Goal: Leave review/rating

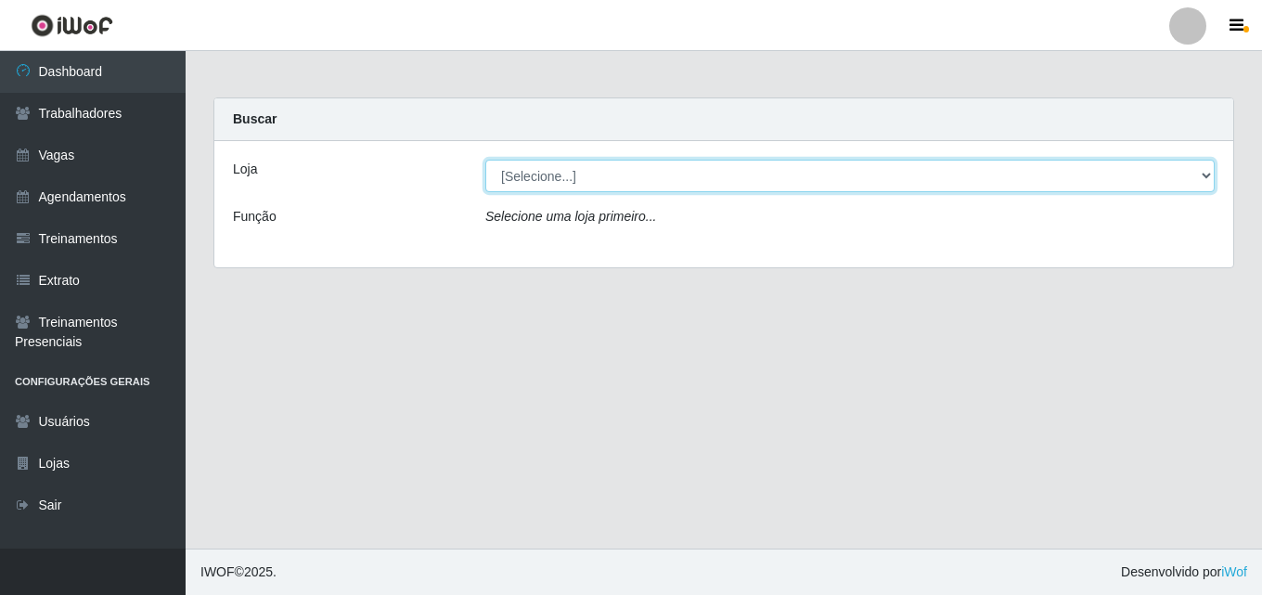
click at [537, 180] on select "[Selecione...] Chinatown Sushimi - [GEOGRAPHIC_DATA]" at bounding box center [849, 176] width 729 height 32
select select "357"
click at [485, 160] on select "[Selecione...] Chinatown Sushimi - [GEOGRAPHIC_DATA]" at bounding box center [849, 176] width 729 height 32
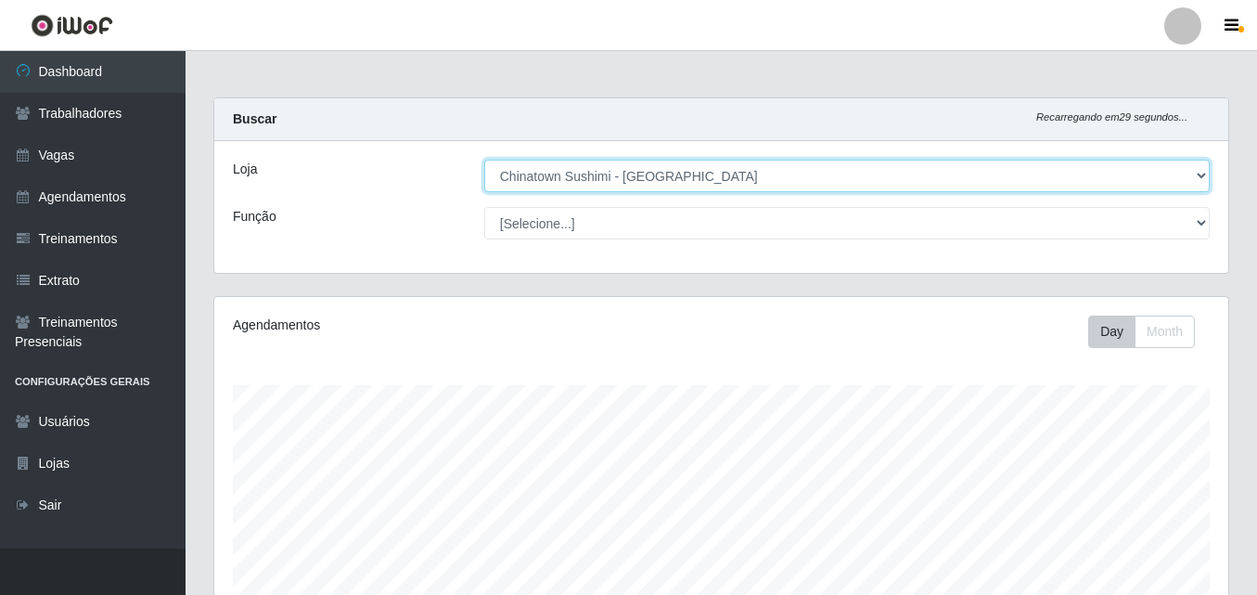
scroll to position [404, 0]
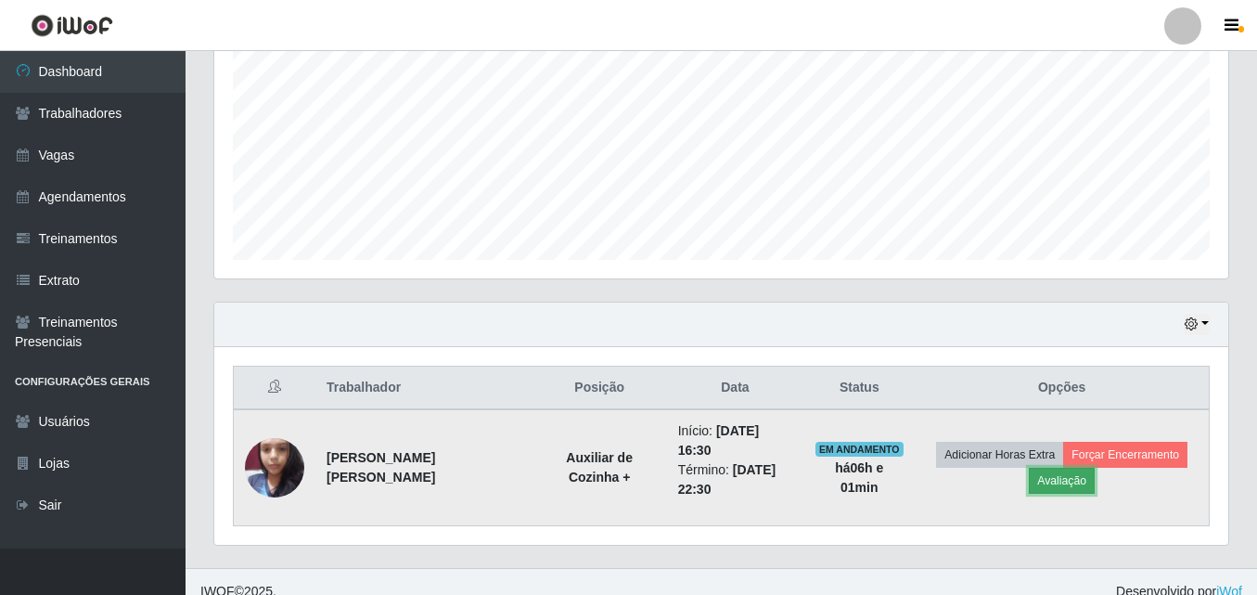
click at [1050, 469] on button "Avaliação" at bounding box center [1062, 481] width 66 height 26
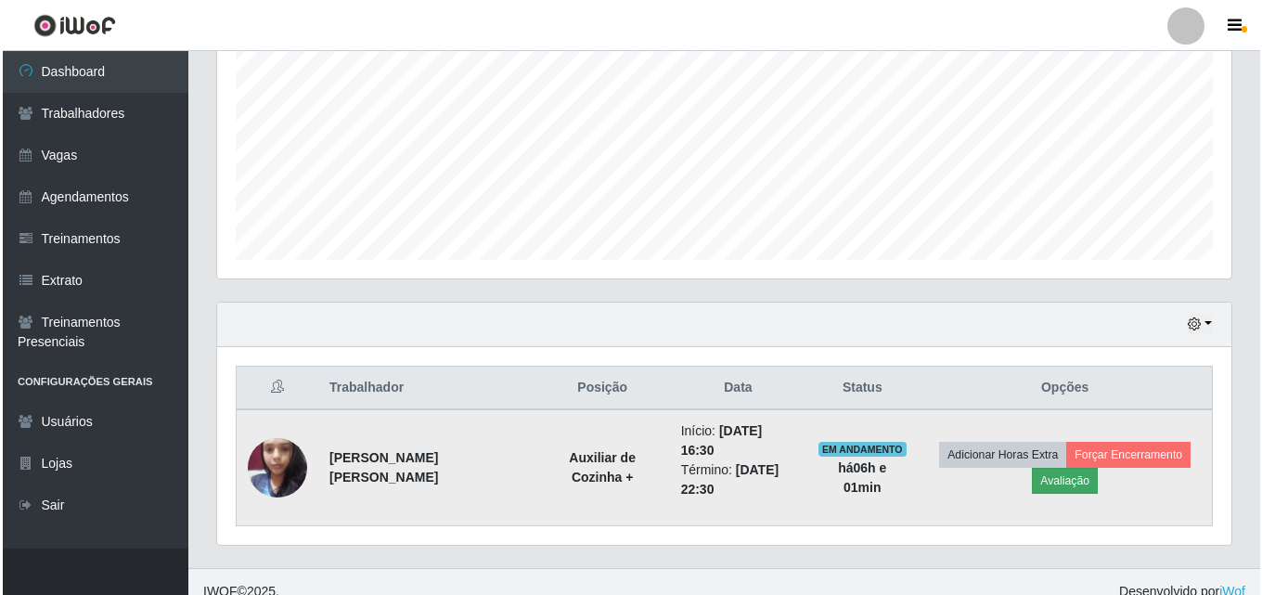
scroll to position [385, 1005]
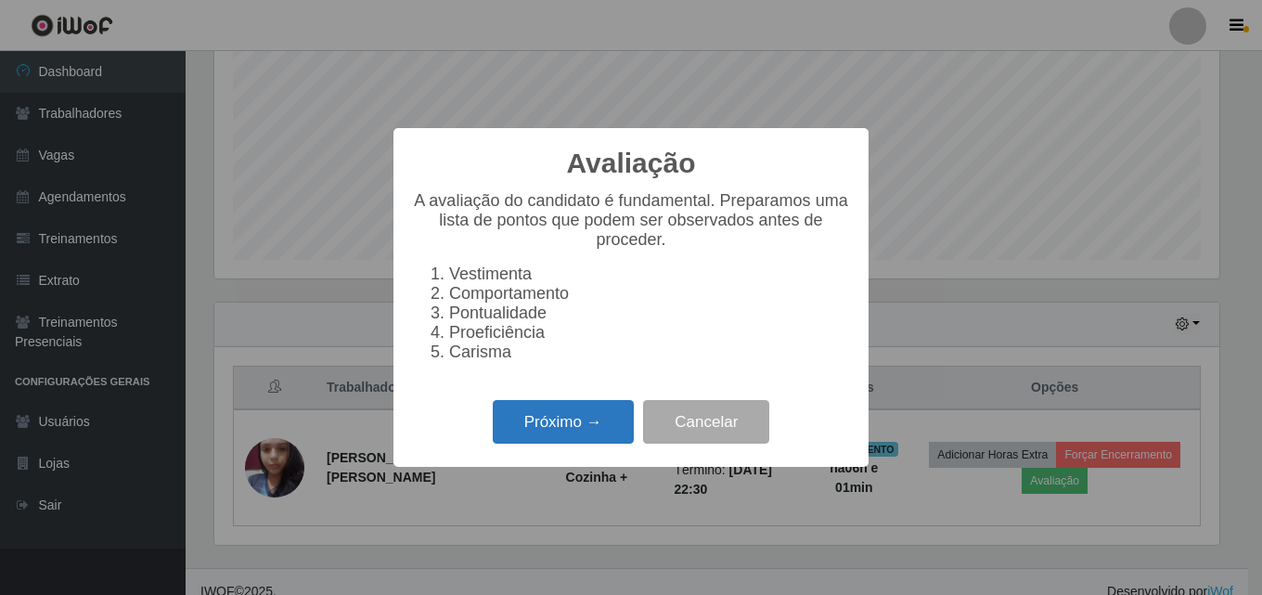
click at [556, 432] on button "Próximo →" at bounding box center [563, 422] width 141 height 44
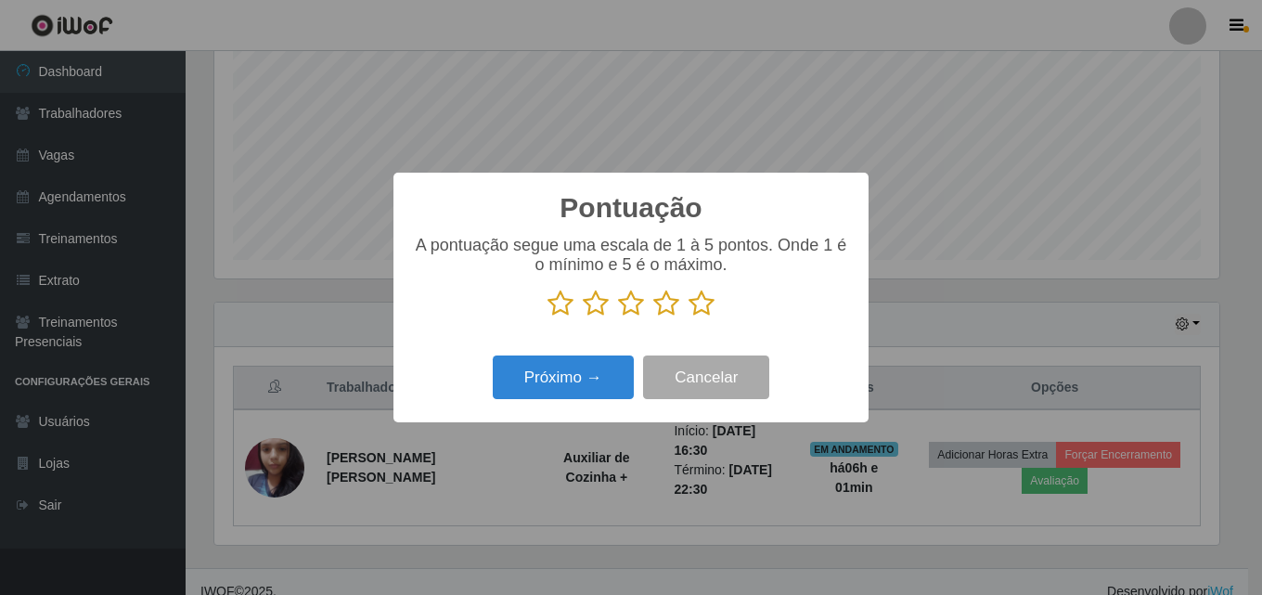
click at [697, 304] on icon at bounding box center [702, 304] width 26 height 28
click at [689, 317] on input "radio" at bounding box center [689, 317] width 0 height 0
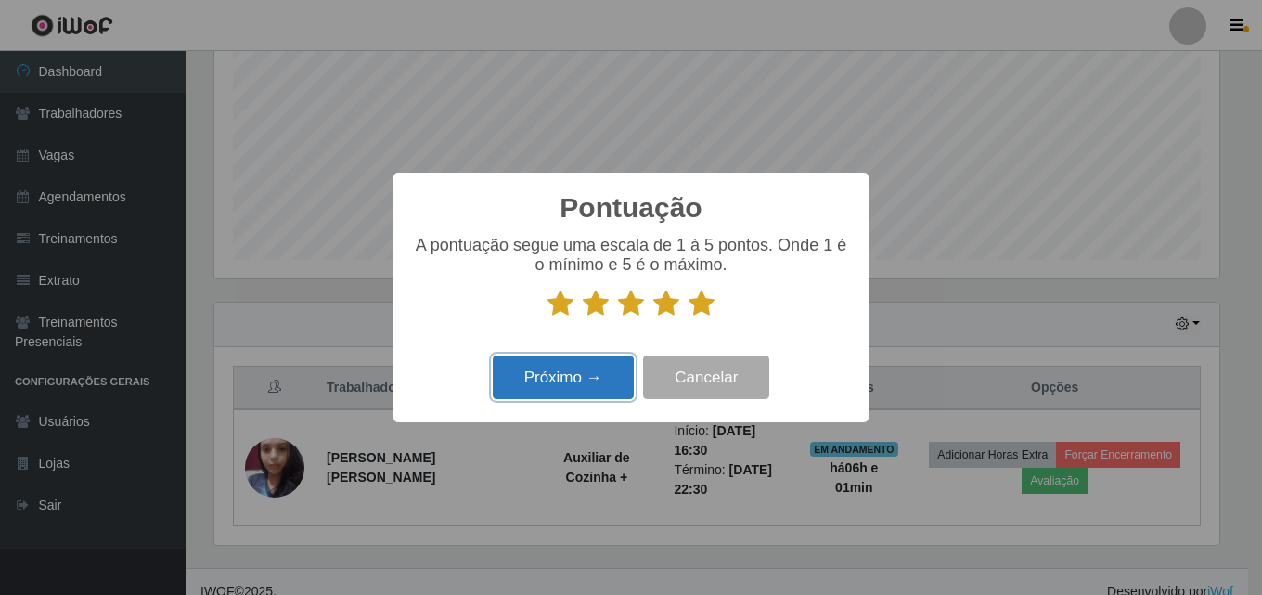
click at [570, 380] on button "Próximo →" at bounding box center [563, 377] width 141 height 44
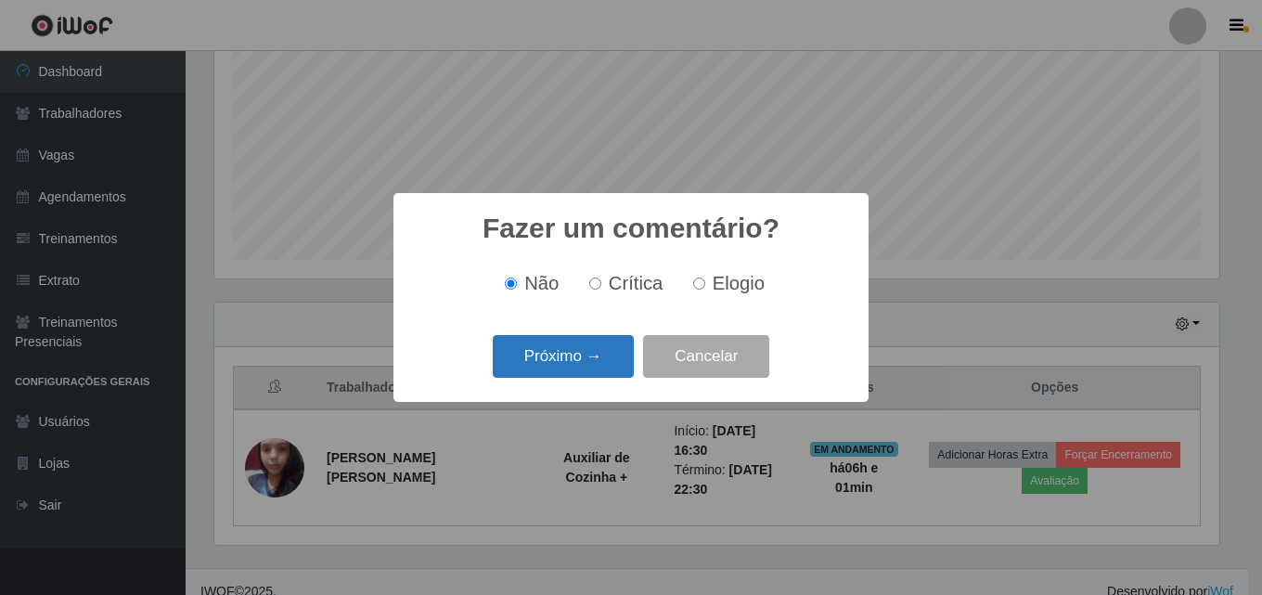
click at [553, 354] on button "Próximo →" at bounding box center [563, 357] width 141 height 44
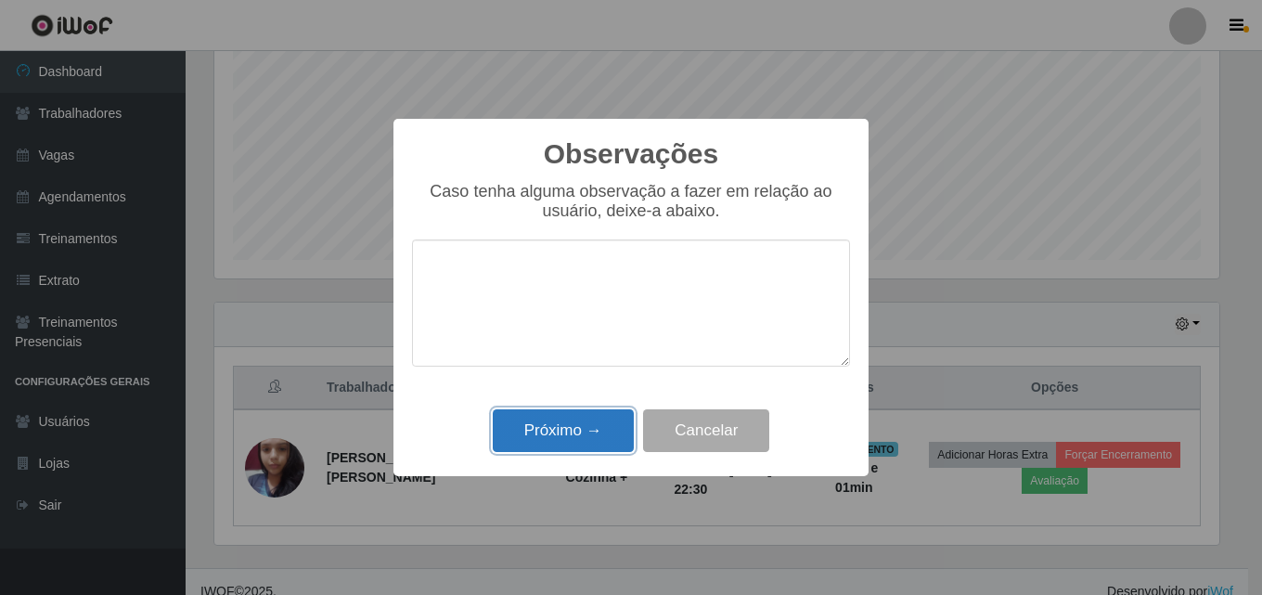
click at [576, 429] on button "Próximo →" at bounding box center [563, 431] width 141 height 44
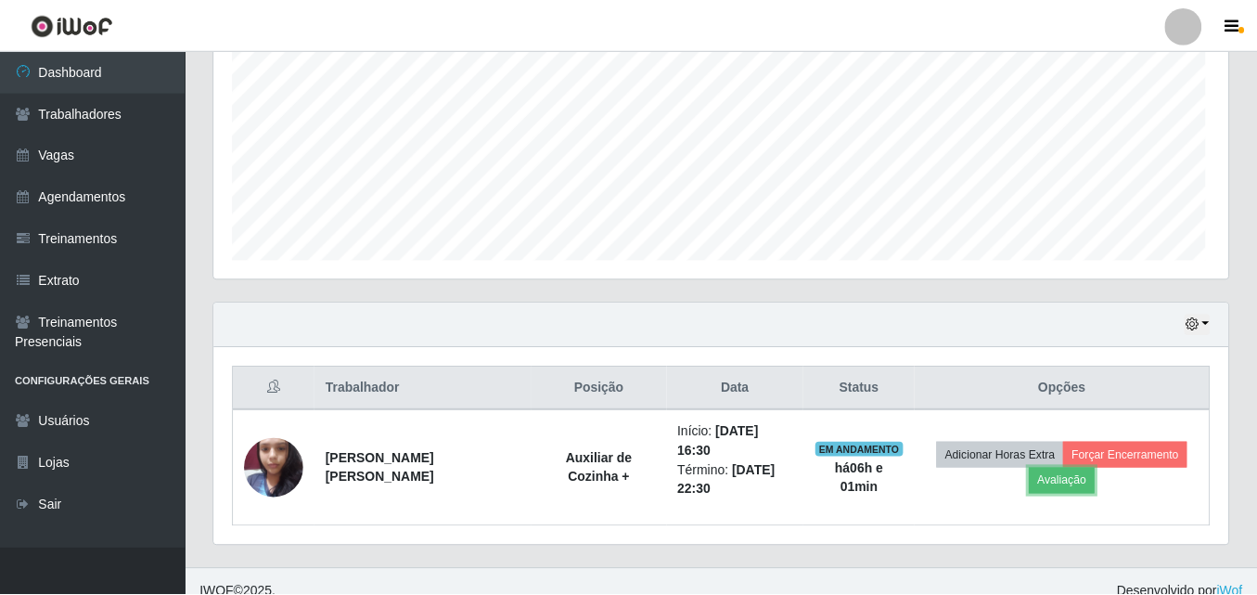
scroll to position [385, 1014]
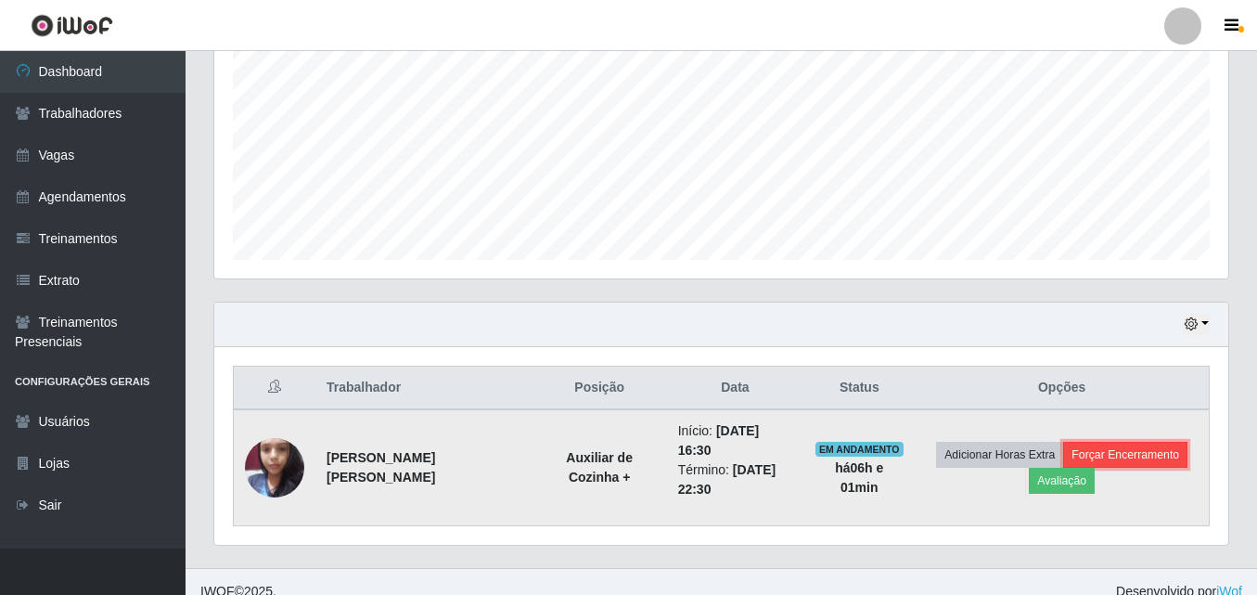
click at [1135, 442] on button "Forçar Encerramento" at bounding box center [1125, 455] width 124 height 26
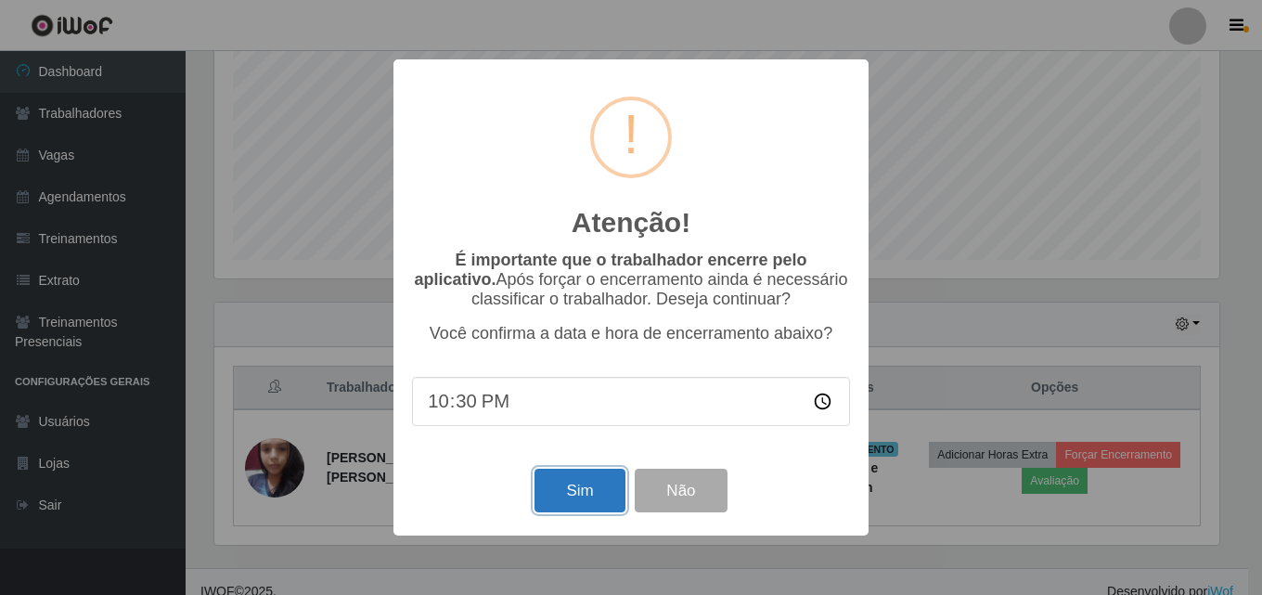
click at [576, 494] on button "Sim" at bounding box center [580, 491] width 90 height 44
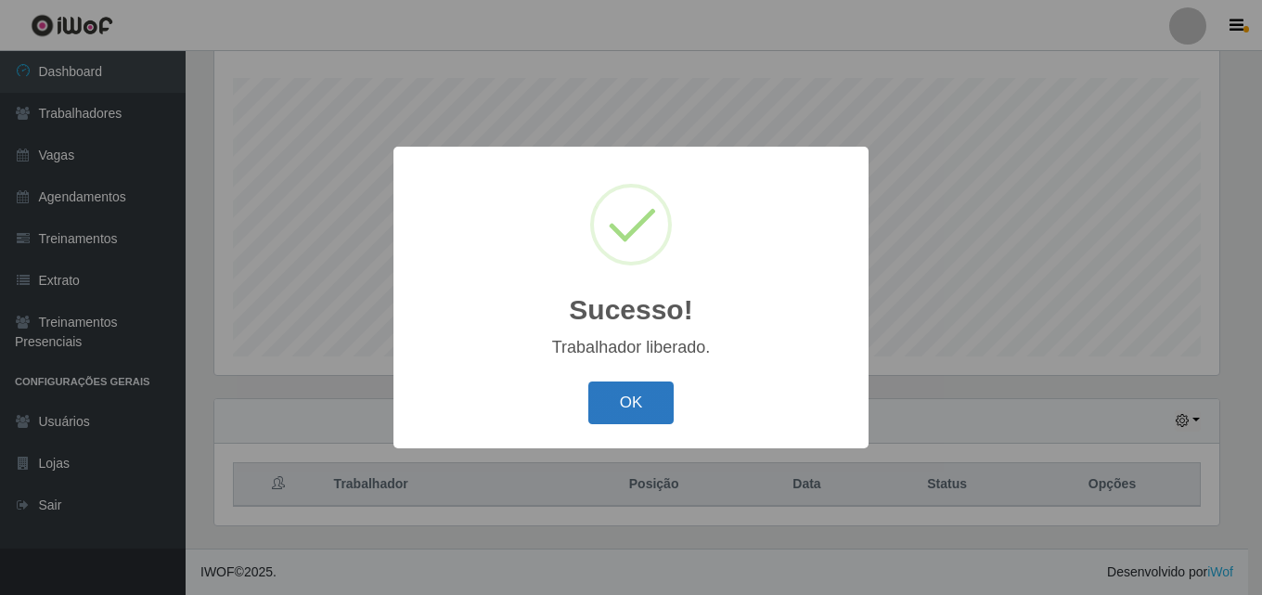
click at [639, 404] on button "OK" at bounding box center [631, 403] width 86 height 44
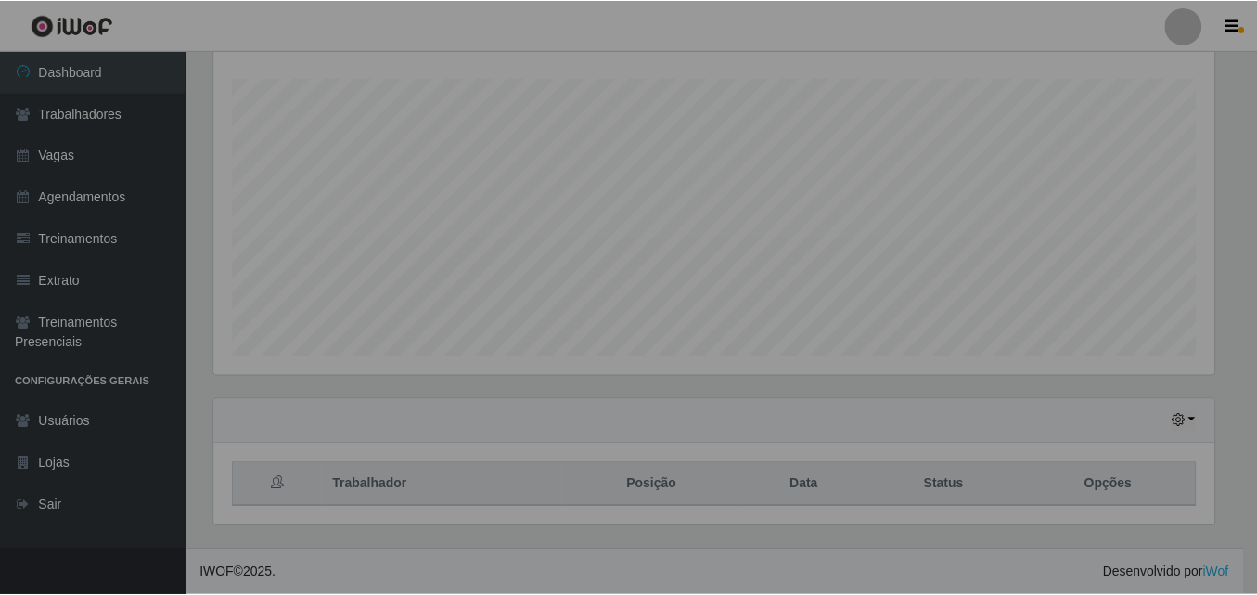
scroll to position [385, 1014]
